Goal: Task Accomplishment & Management: Use online tool/utility

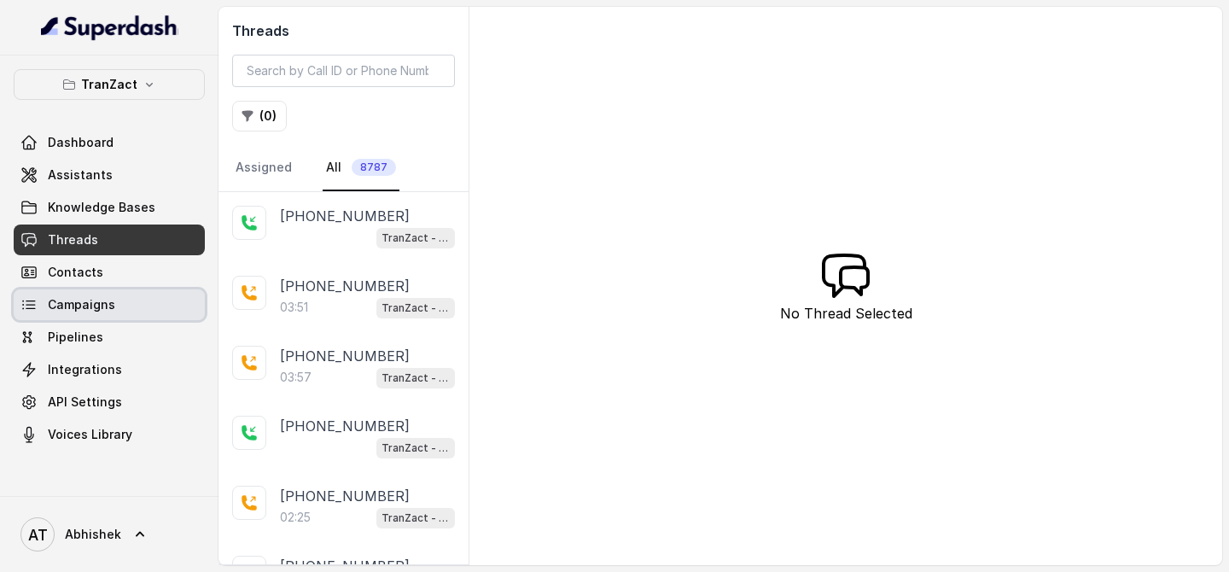
click at [84, 310] on span "Campaigns" at bounding box center [81, 304] width 67 height 17
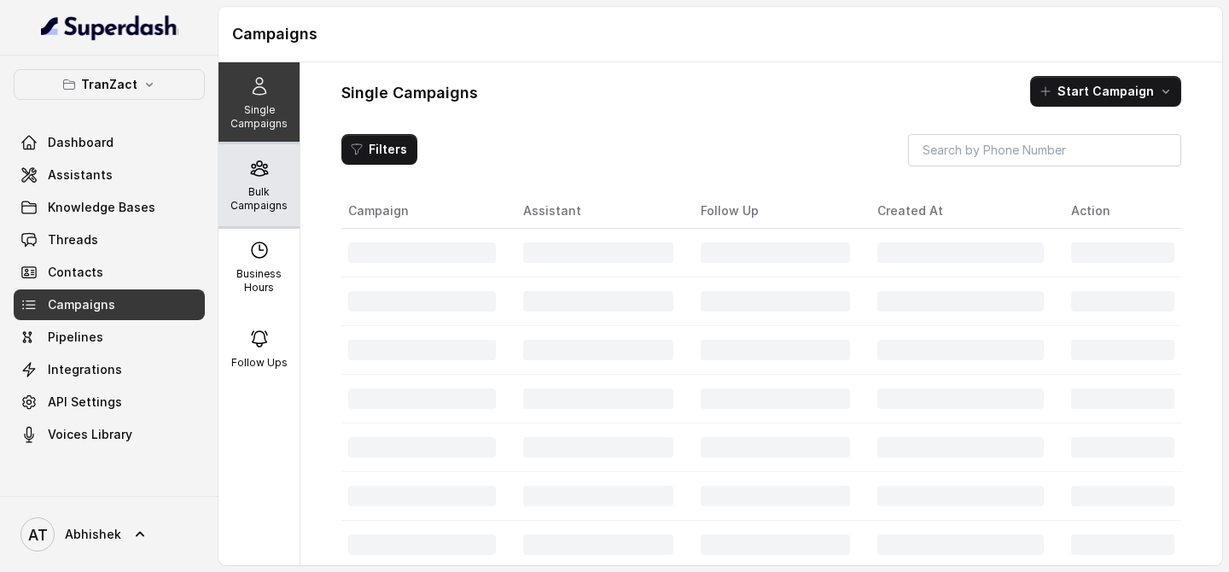
click at [270, 197] on p "Bulk Campaigns" at bounding box center [258, 198] width 67 height 27
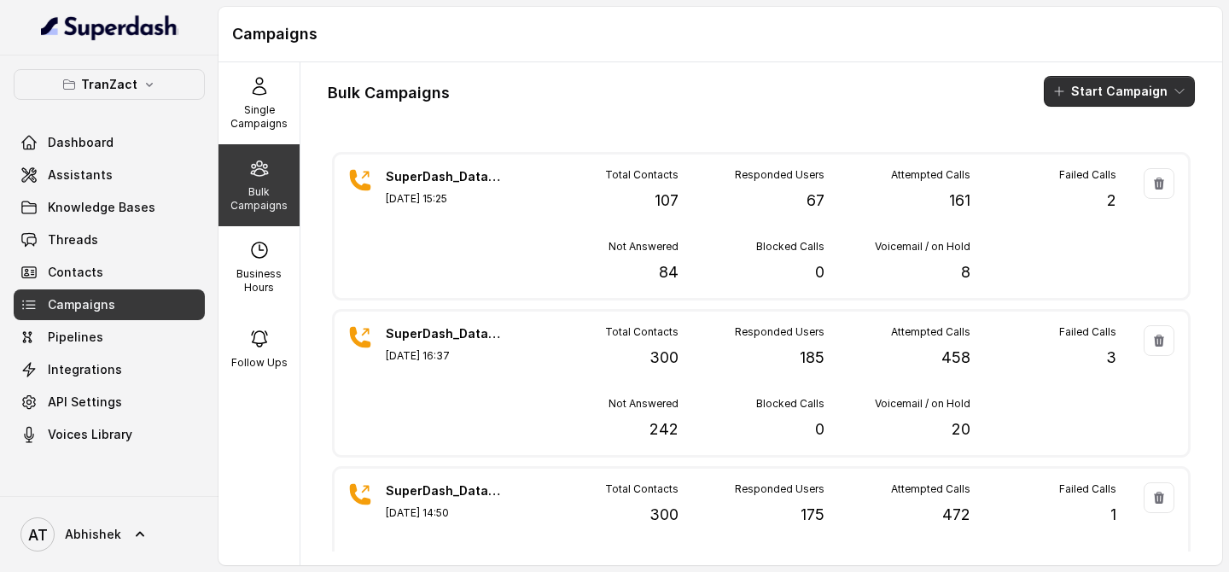
click at [1091, 100] on button "Start Campaign" at bounding box center [1119, 91] width 151 height 31
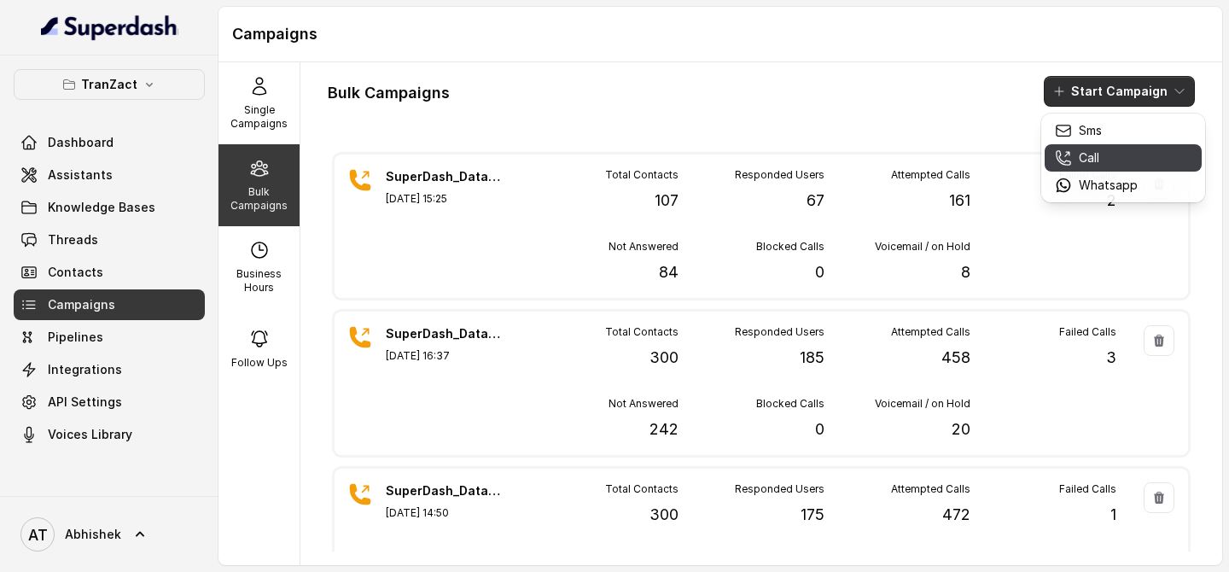
click at [1067, 154] on icon "button" at bounding box center [1063, 157] width 17 height 17
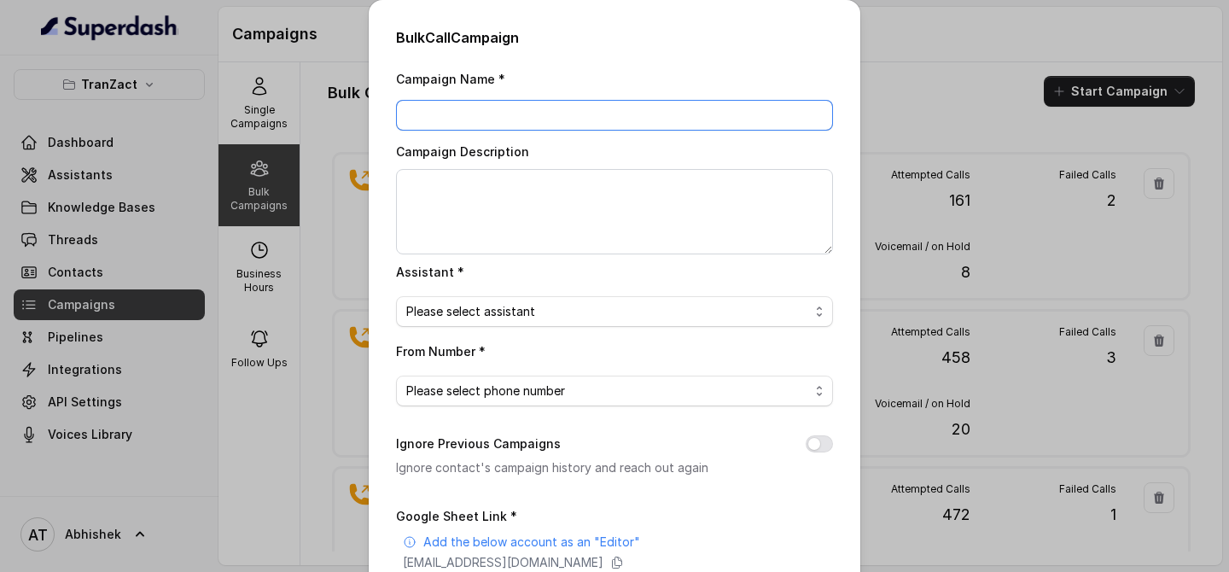
click at [455, 110] on input "Campaign Name *" at bounding box center [614, 115] width 437 height 31
paste input "SuperDash_Data6(2509)_4 September_MS"
type input "SuperDash_Data6(2509)_4 September_MS"
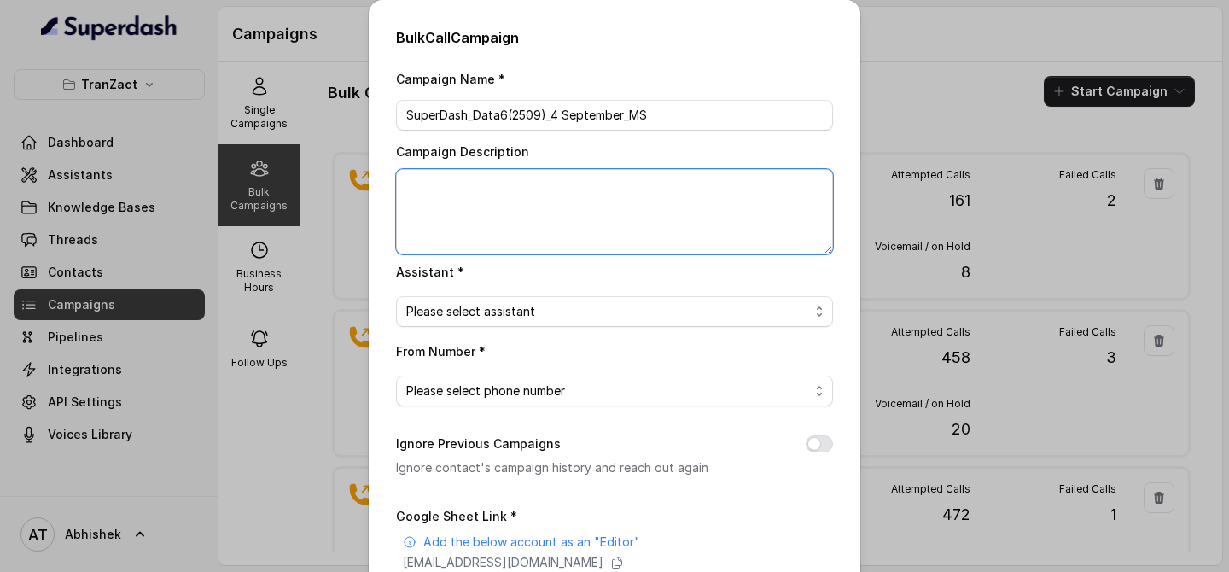
click at [439, 206] on textarea "Campaign Description" at bounding box center [614, 211] width 437 height 85
paste textarea "SuperDash_Data6(2509)_4 September_MS"
type textarea "SuperDash_Data6(2509)_4 September_MS"
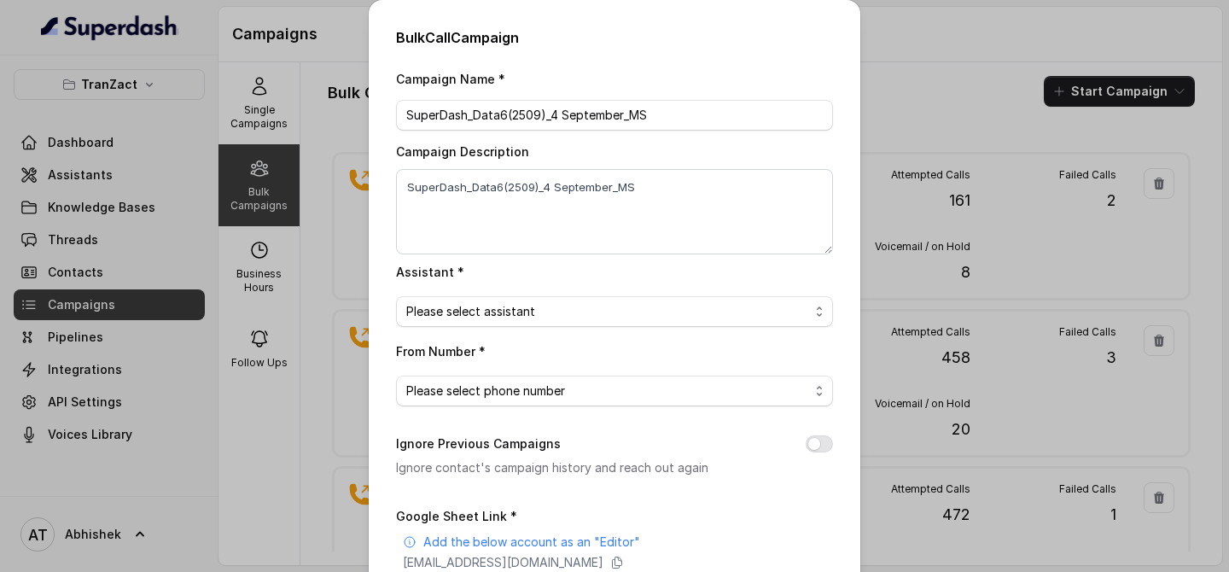
click at [481, 318] on span "Please select assistant" at bounding box center [607, 311] width 403 height 20
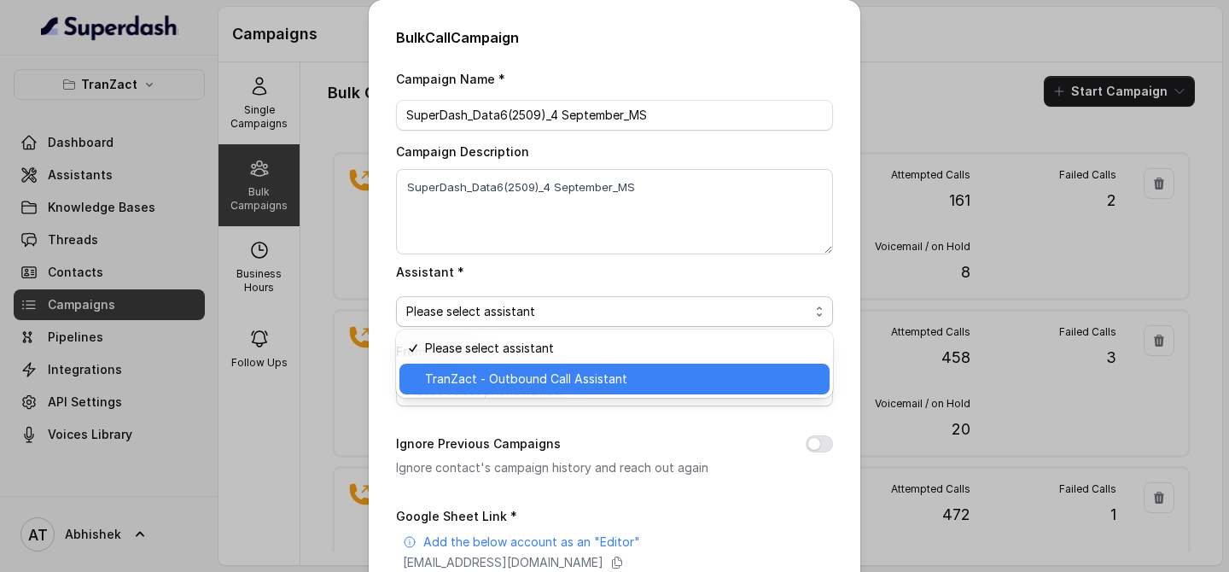
click at [521, 380] on span "TranZact - Outbound Call Assistant" at bounding box center [622, 379] width 394 height 20
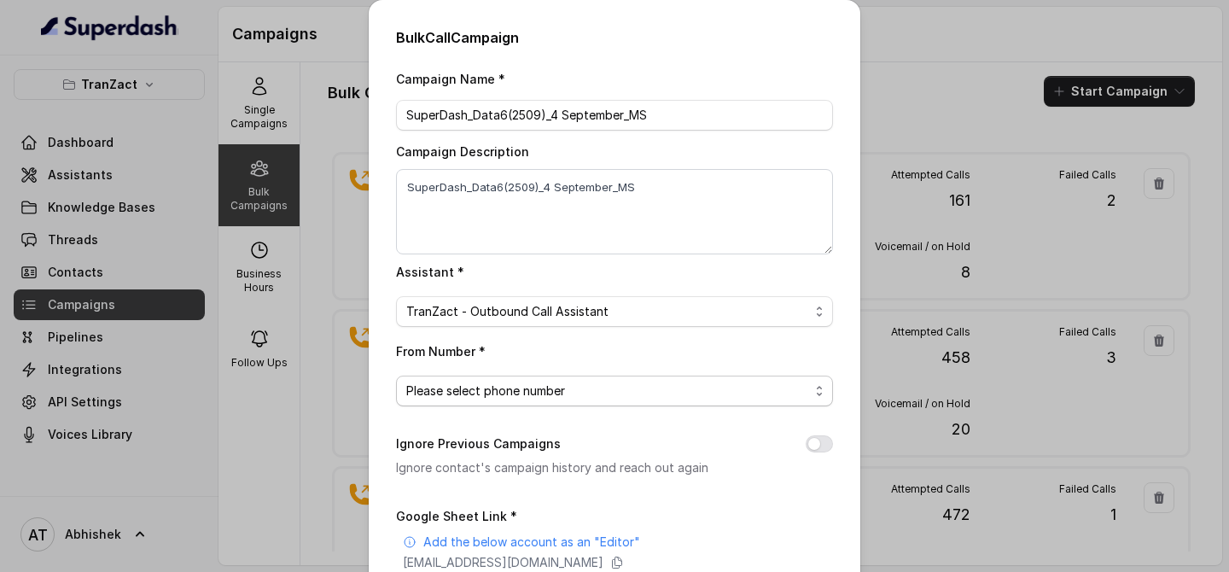
click at [483, 381] on span "Please select phone number" at bounding box center [607, 391] width 403 height 20
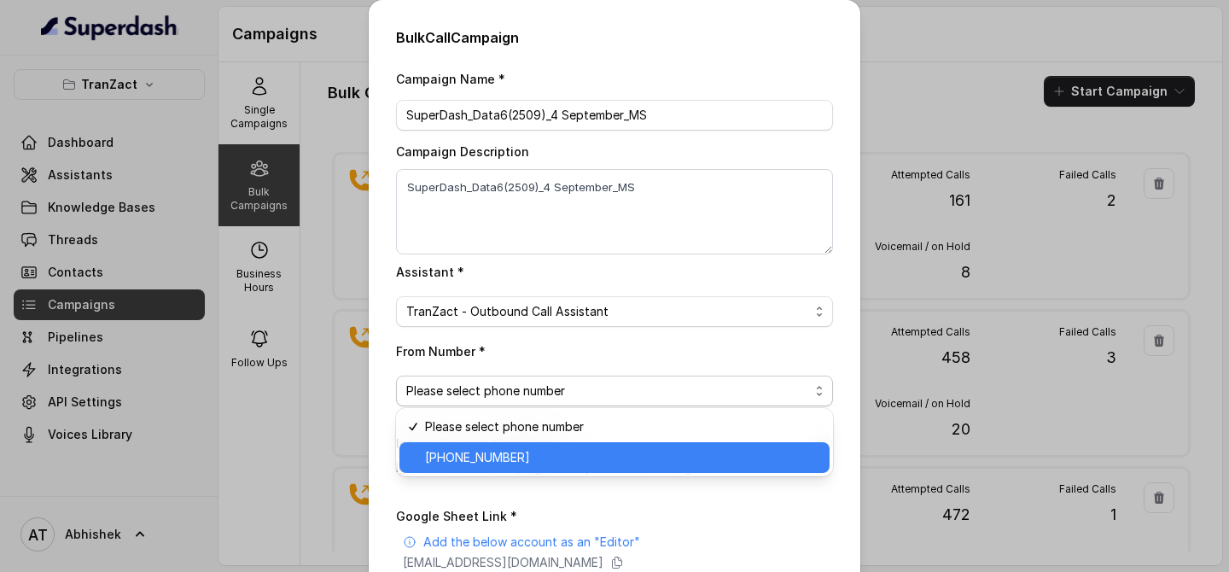
click at [515, 455] on span "[PHONE_NUMBER]" at bounding box center [622, 457] width 394 height 20
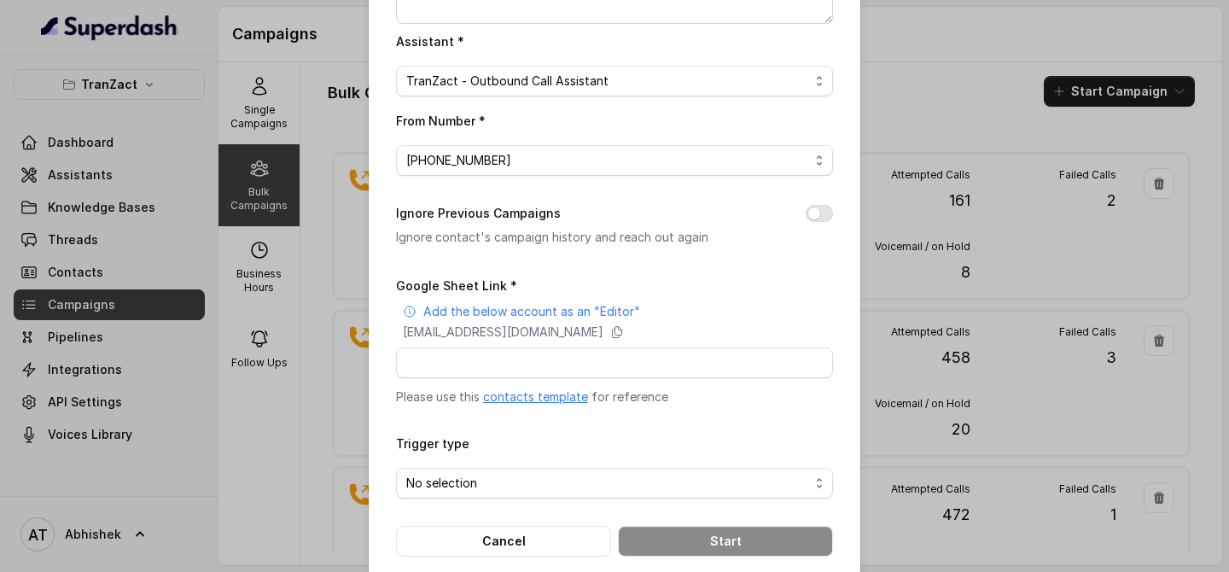
scroll to position [253, 0]
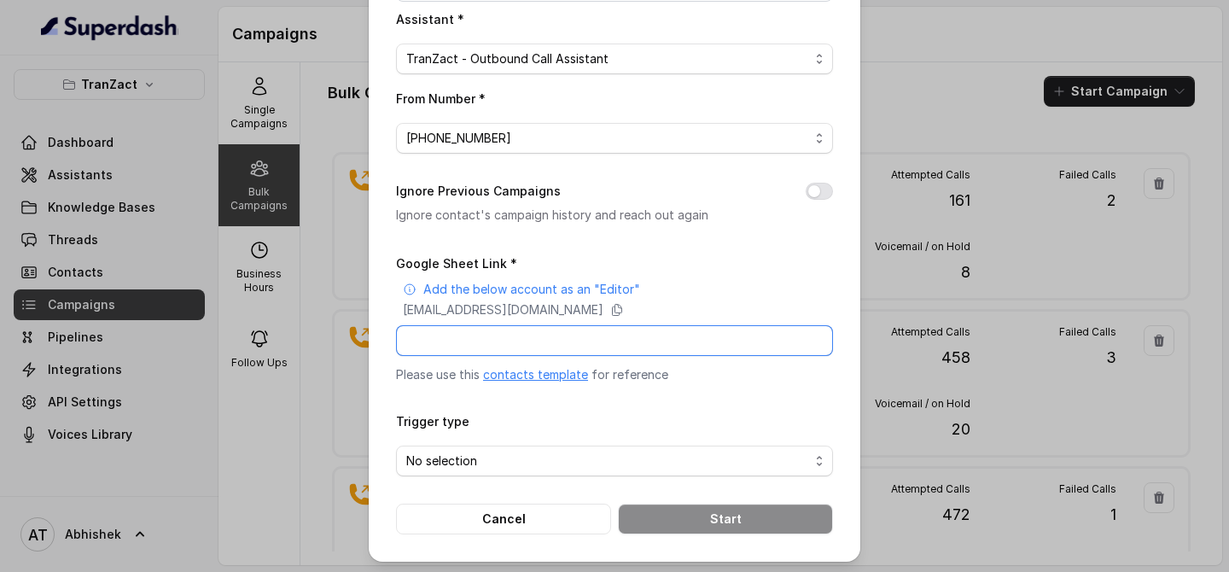
click at [457, 341] on input "Google Sheet Link *" at bounding box center [614, 340] width 437 height 31
paste input "[URL][DOMAIN_NAME]"
type input "[URL][DOMAIN_NAME]"
click at [461, 459] on span "No selection" at bounding box center [607, 461] width 403 height 20
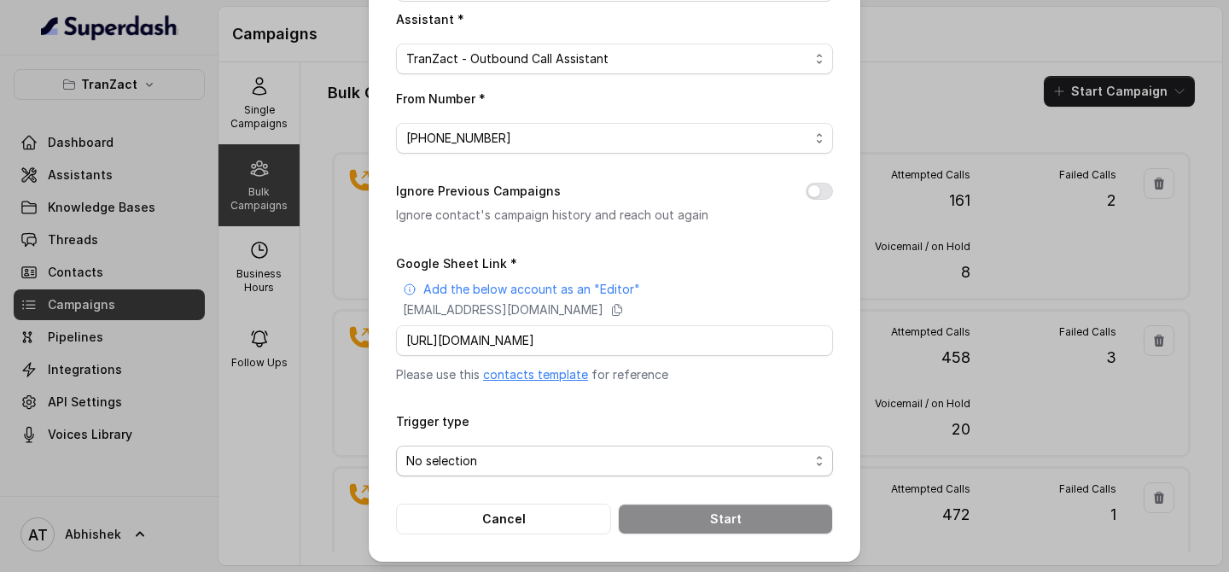
scroll to position [0, 0]
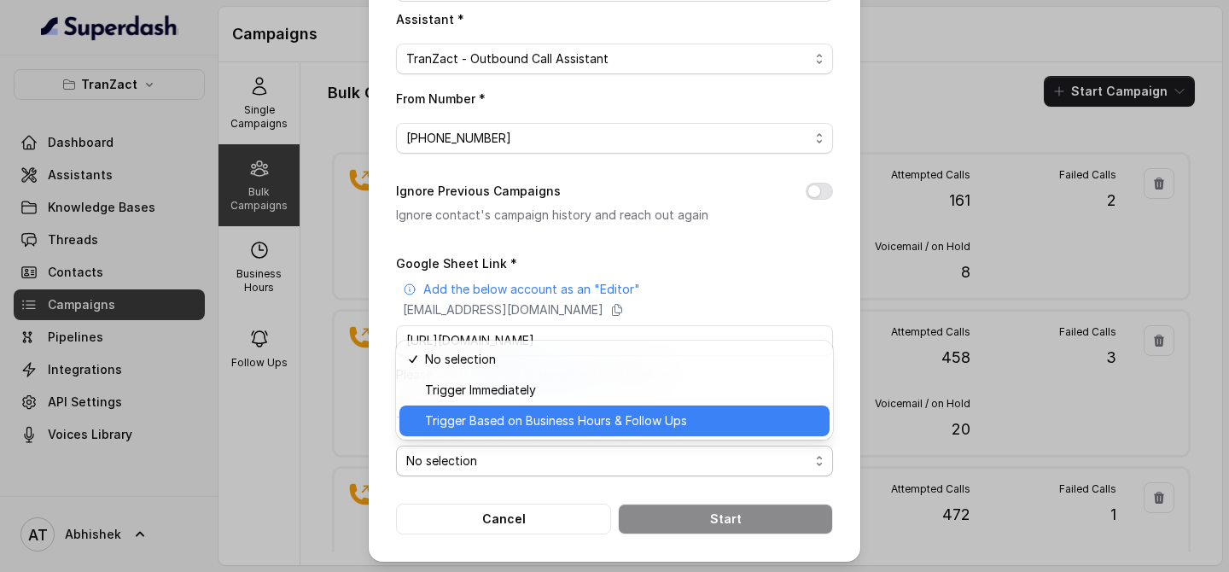
click at [544, 423] on span "Trigger Based on Business Hours & Follow Ups" at bounding box center [622, 421] width 394 height 20
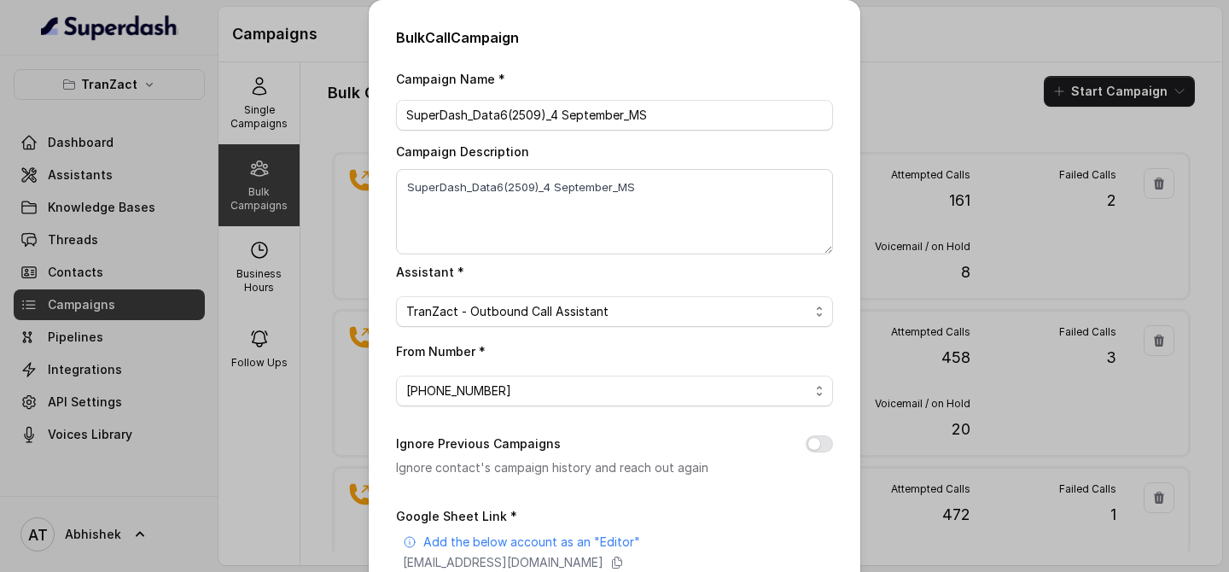
scroll to position [254, 0]
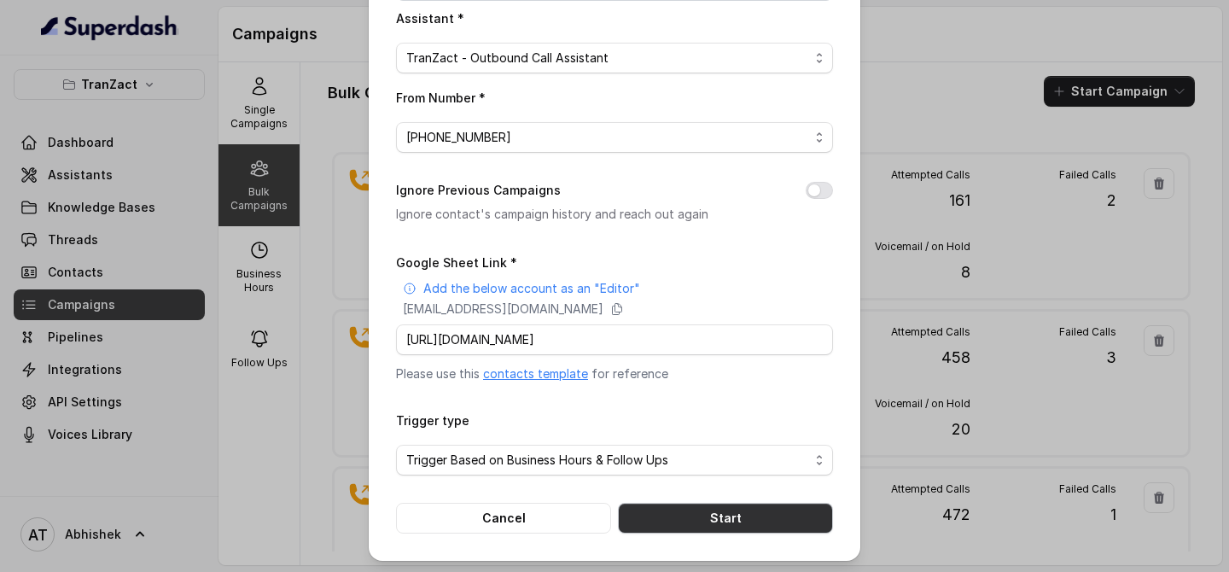
click at [695, 516] on button "Start" at bounding box center [725, 518] width 215 height 31
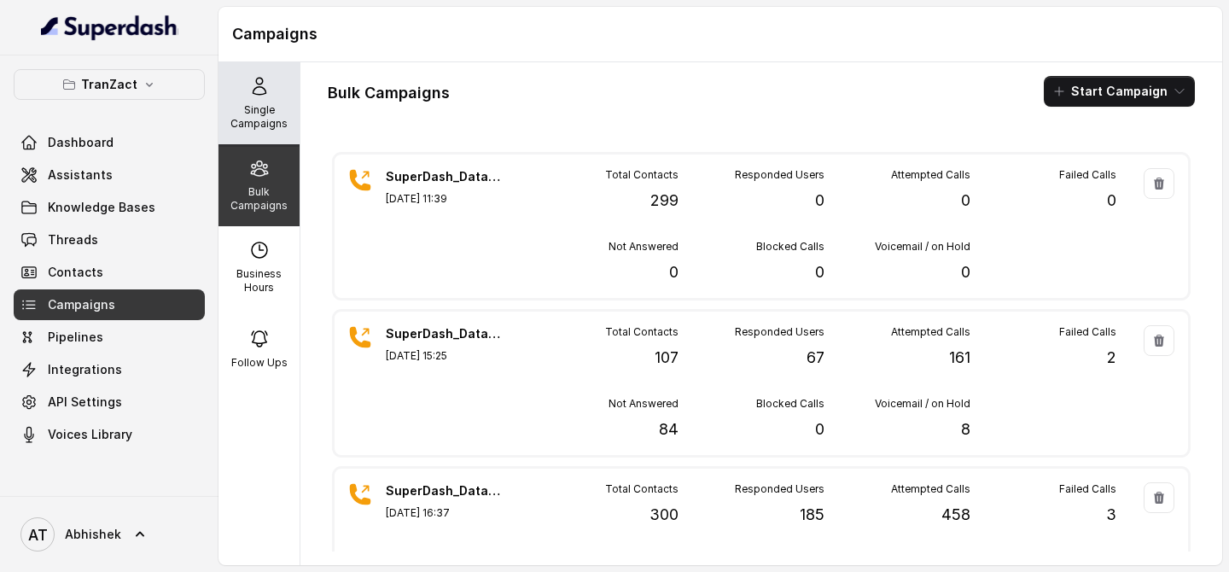
click at [273, 85] on div "Single Campaigns" at bounding box center [259, 103] width 81 height 82
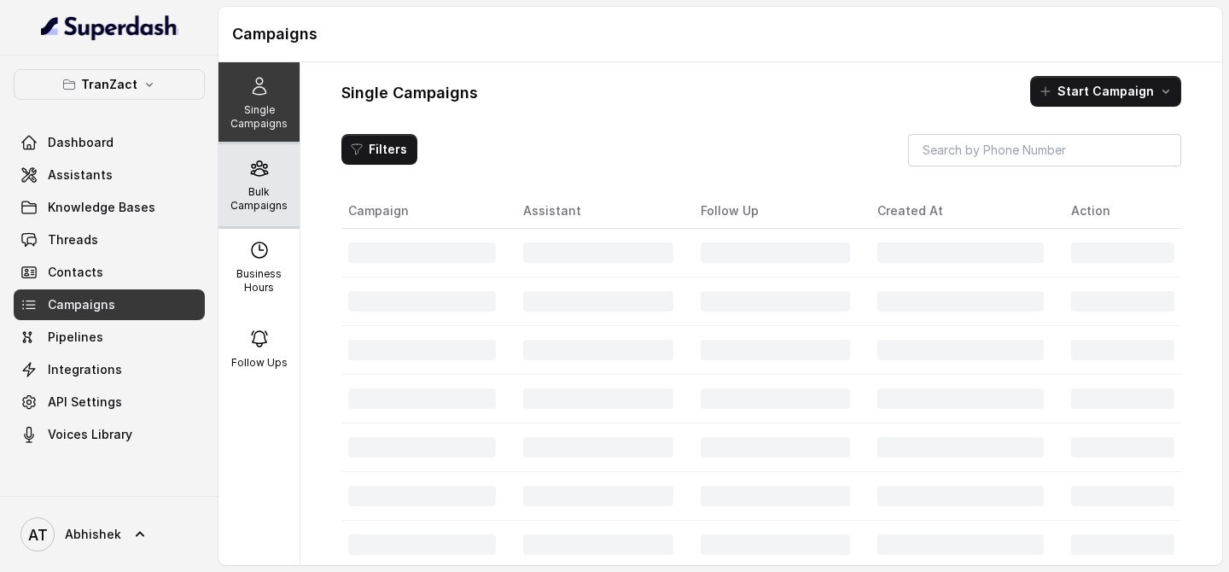
click at [273, 162] on div "Bulk Campaigns" at bounding box center [259, 185] width 81 height 82
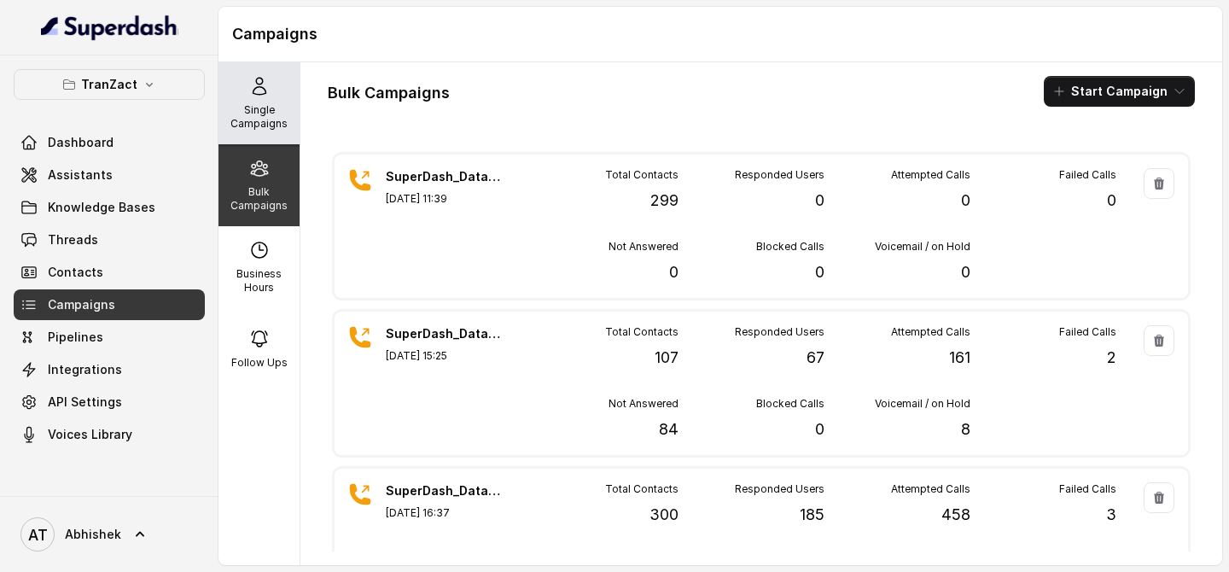
click at [266, 120] on p "Single Campaigns" at bounding box center [258, 116] width 67 height 27
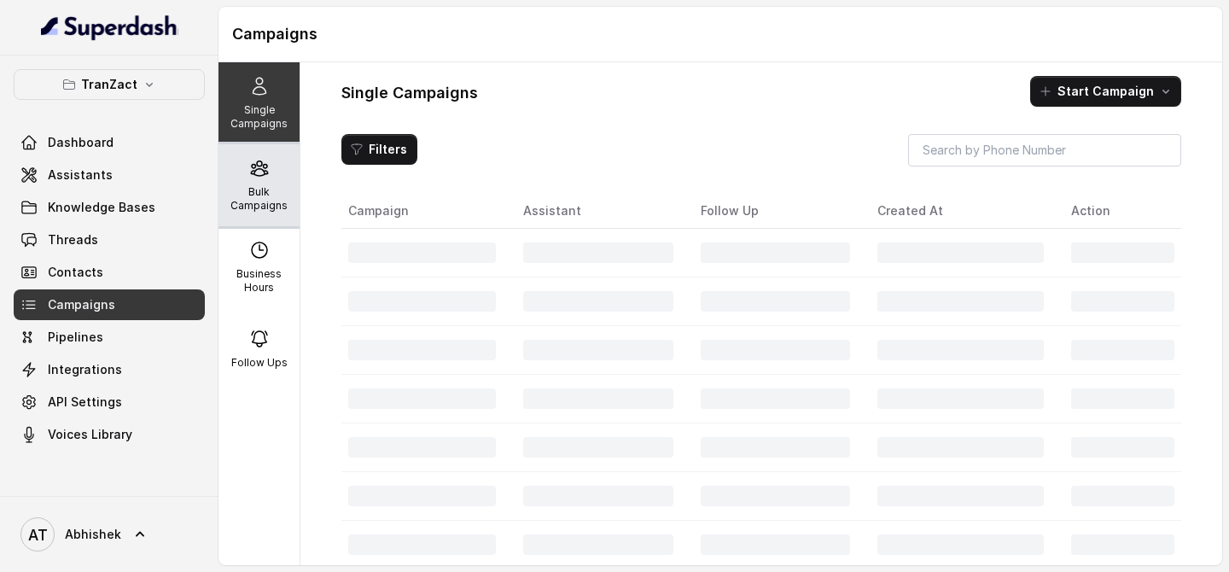
click at [265, 187] on p "Bulk Campaigns" at bounding box center [258, 198] width 67 height 27
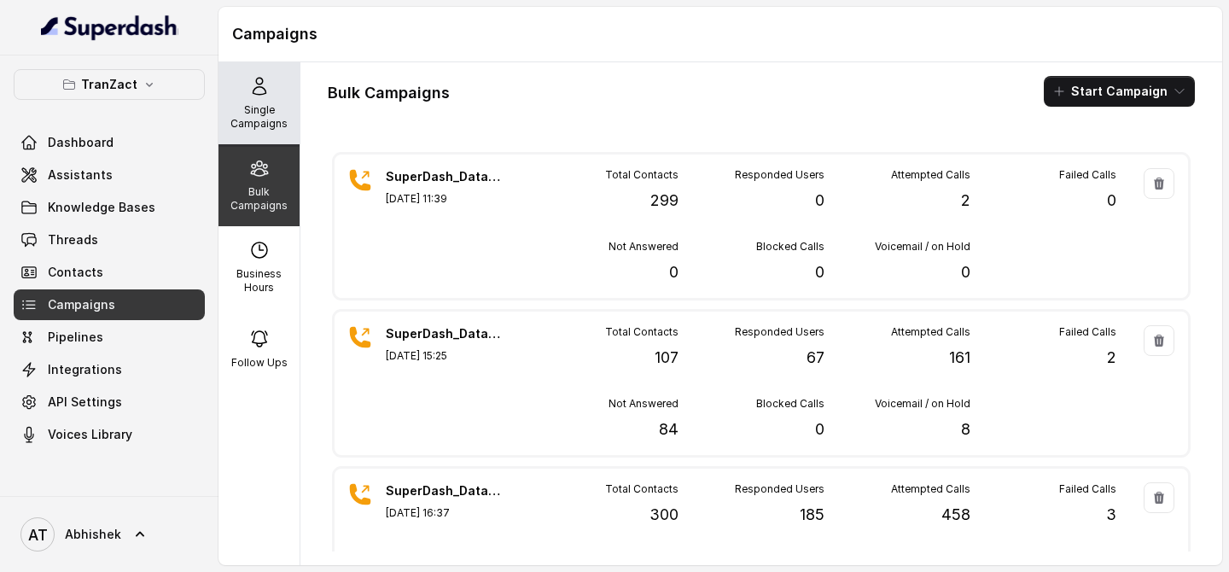
click at [232, 94] on div "Single Campaigns" at bounding box center [259, 103] width 81 height 82
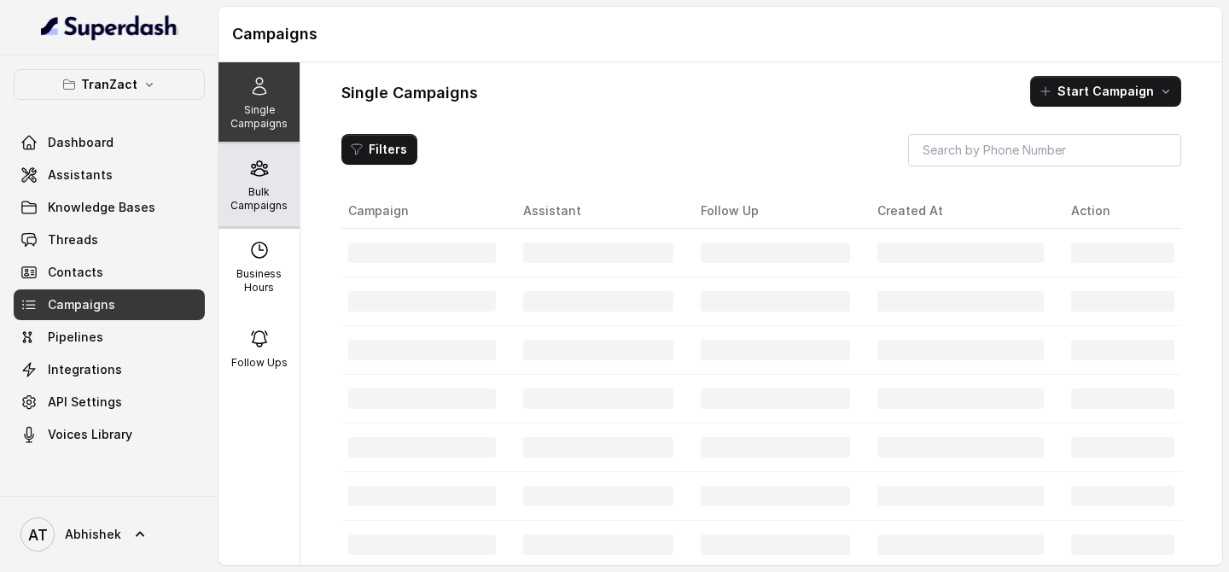
click at [245, 159] on div "Bulk Campaigns" at bounding box center [259, 185] width 81 height 82
